Goal: Task Accomplishment & Management: Complete application form

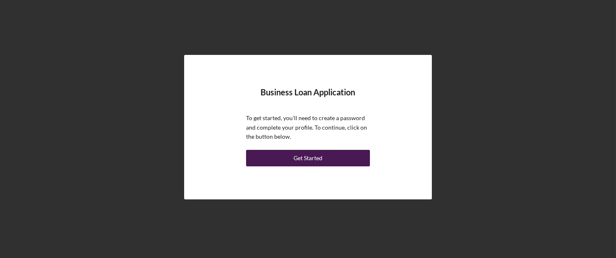
click at [313, 162] on div "Get Started" at bounding box center [307, 158] width 29 height 17
